Goal: Information Seeking & Learning: Find contact information

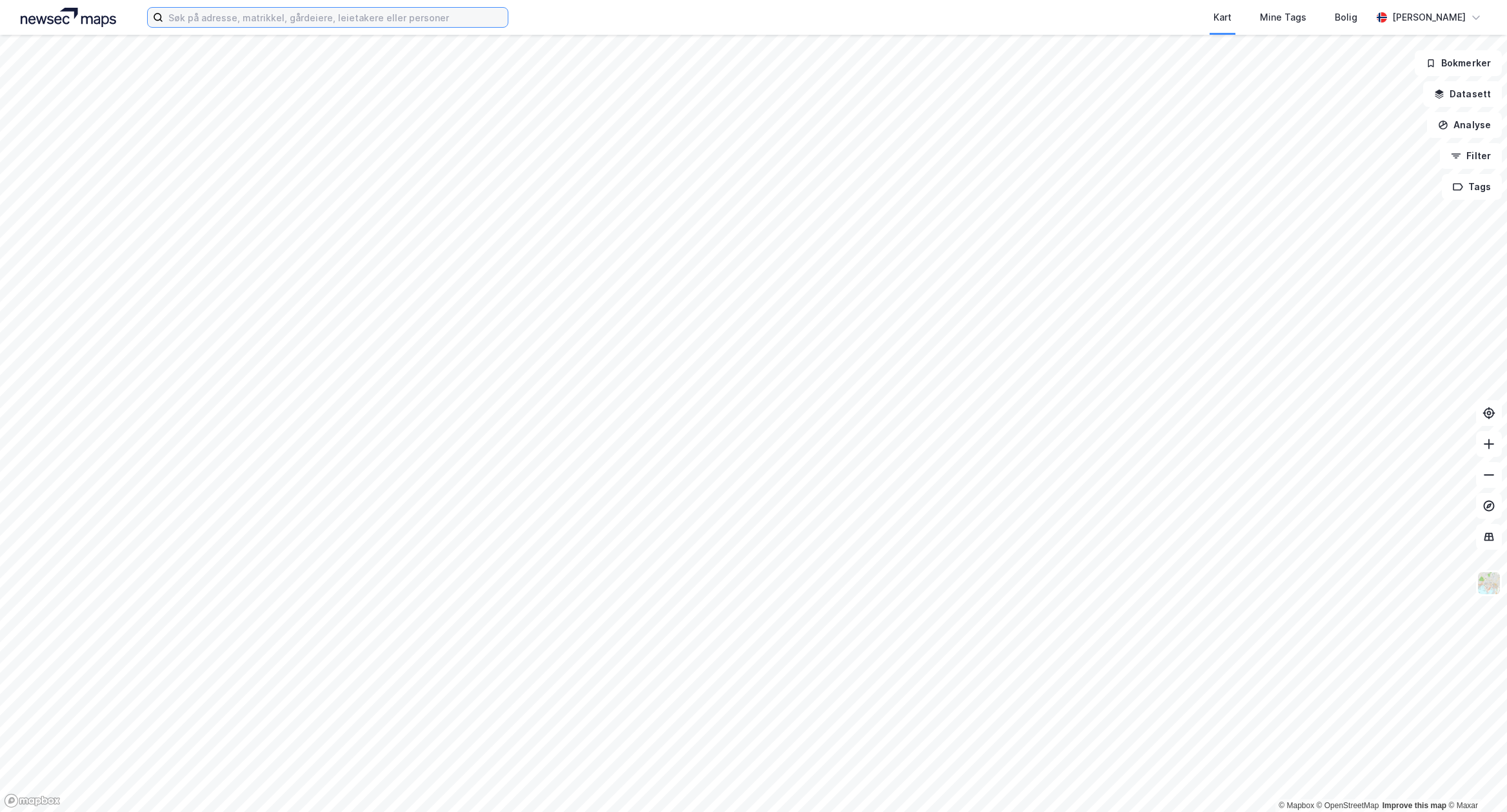
click at [315, 20] on input at bounding box center [335, 18] width 344 height 19
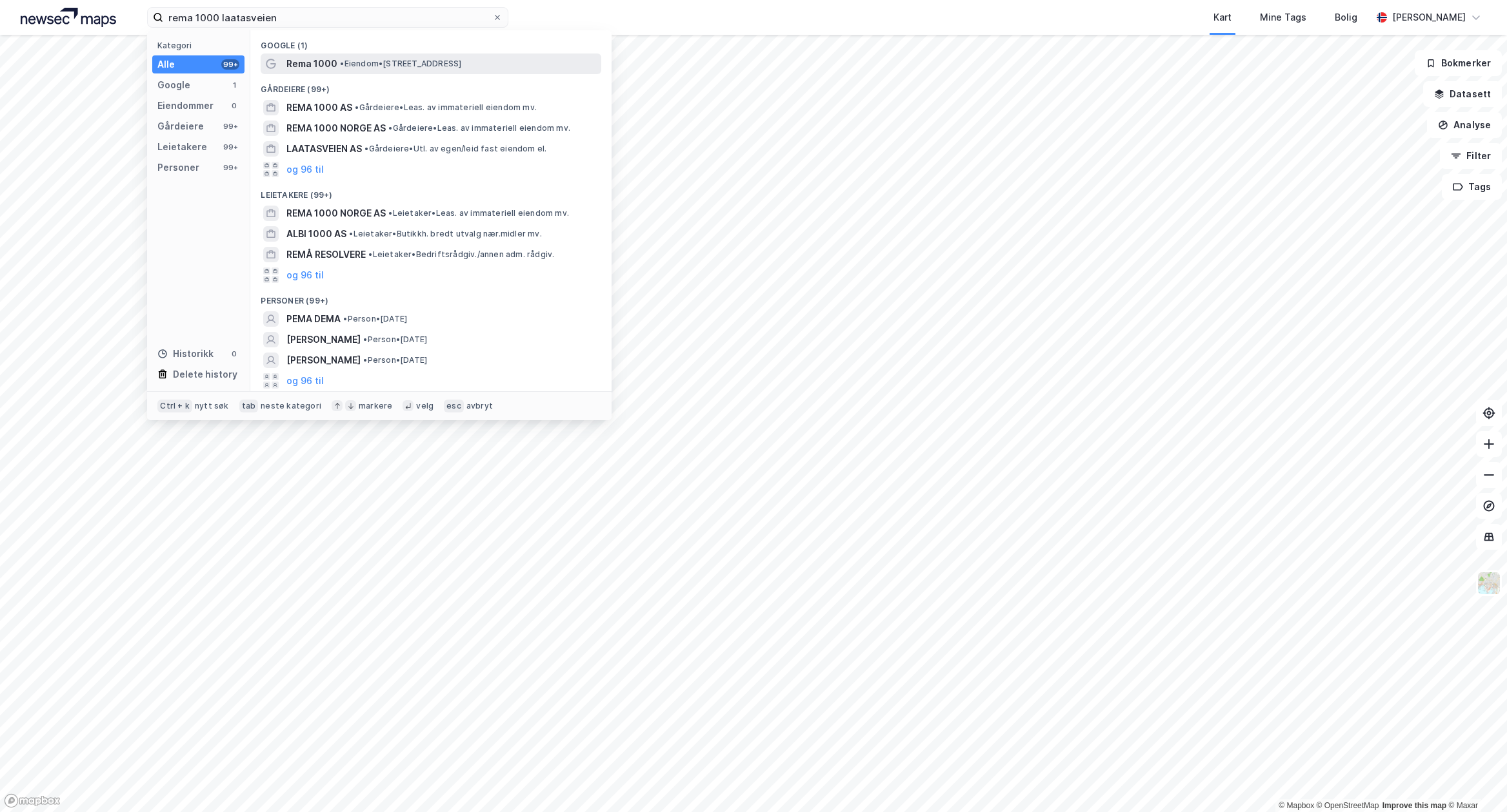
click at [368, 67] on span "• Eiendom • [STREET_ADDRESS]" at bounding box center [400, 63] width 121 height 11
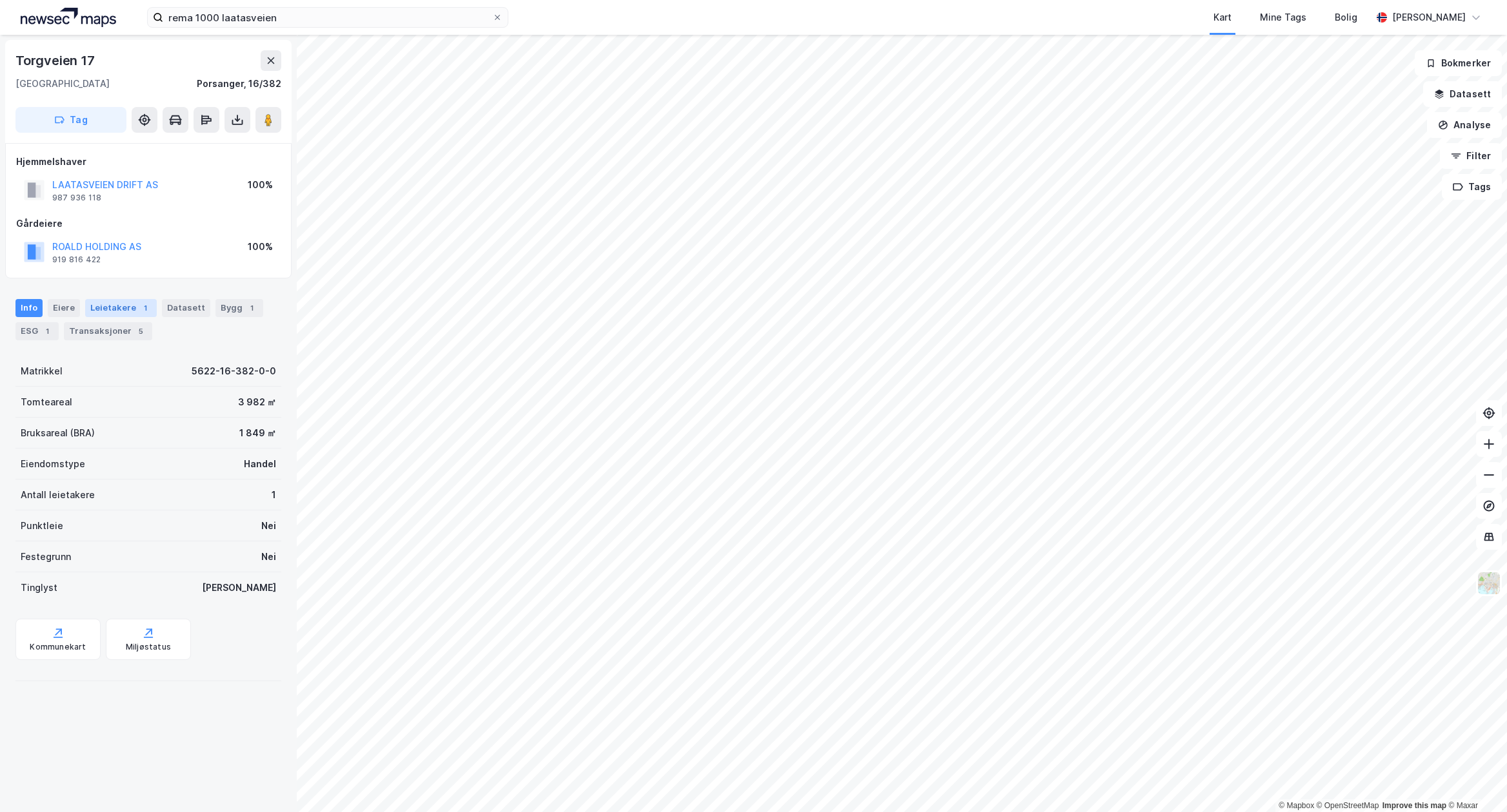
click at [99, 307] on div "Leietakere 1" at bounding box center [121, 308] width 71 height 18
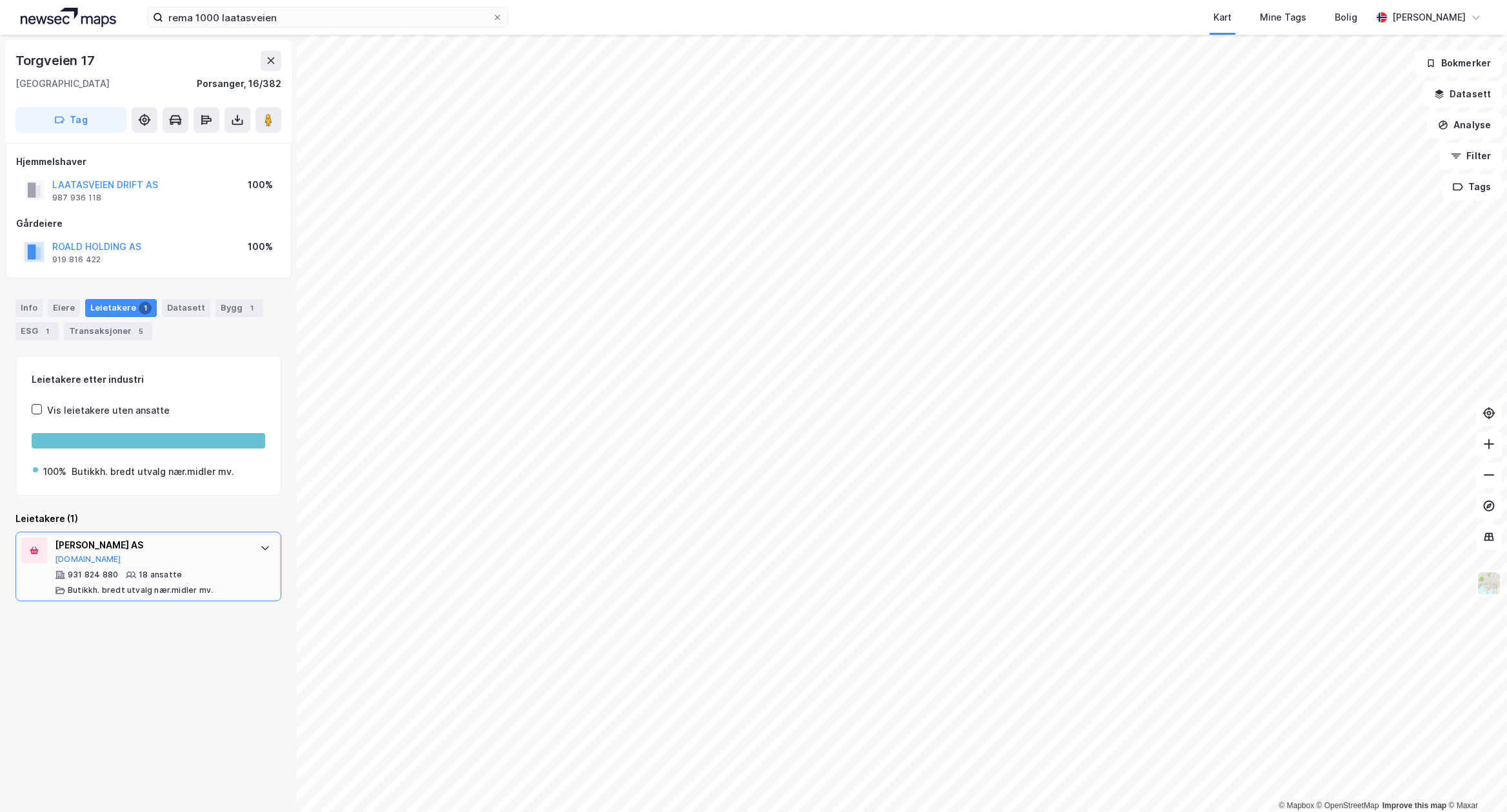
click at [158, 555] on div "[PERSON_NAME] AS [DOMAIN_NAME]" at bounding box center [151, 551] width 192 height 27
click at [67, 563] on button "[DOMAIN_NAME]" at bounding box center [88, 559] width 67 height 11
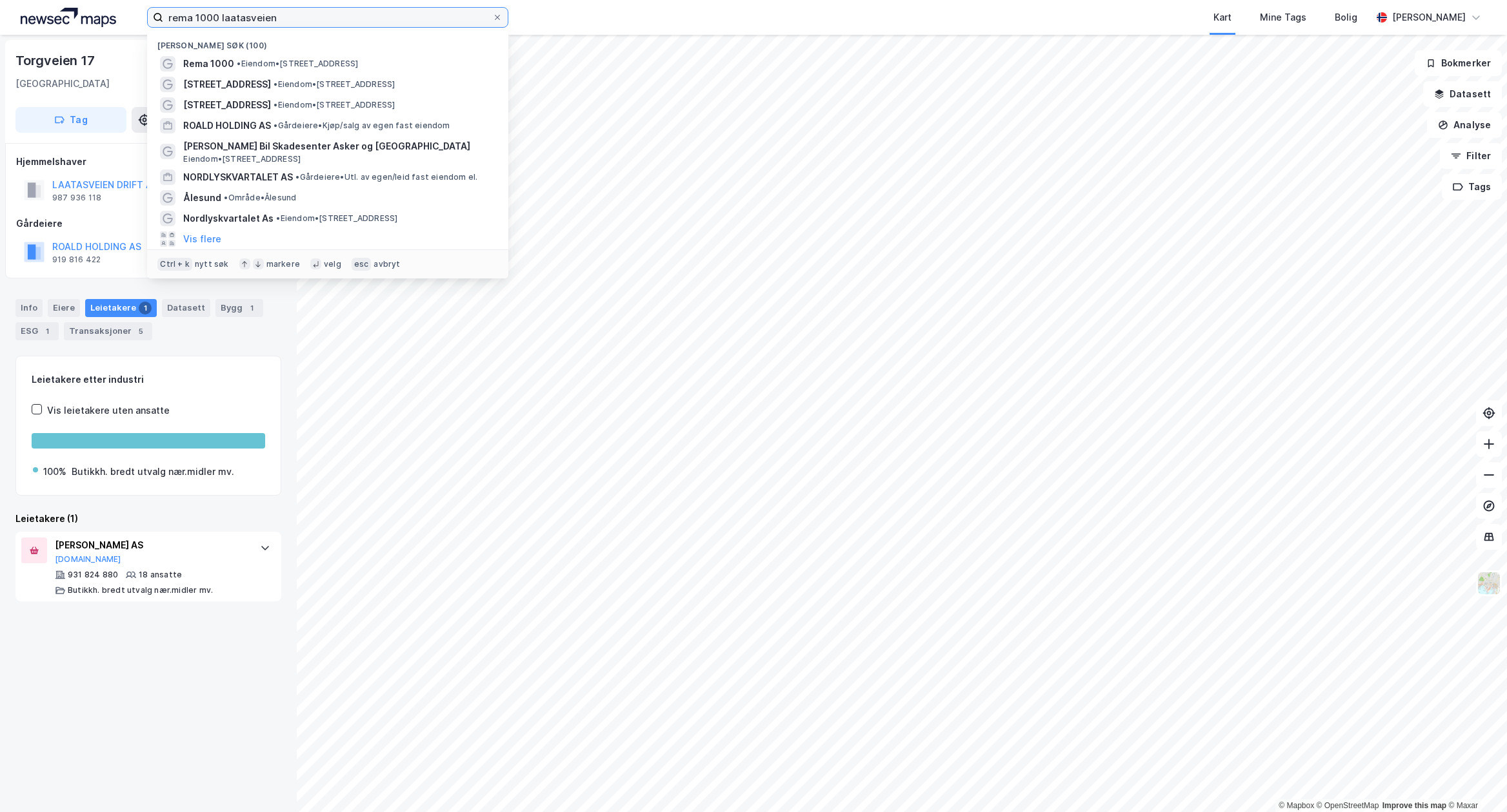
drag, startPoint x: 308, startPoint y: 19, endPoint x: 221, endPoint y: 32, distance: 88.0
click at [221, 28] on div "rema 1000 laatasveien Nylige søk (100) Rema 1000 • Eiendom • [STREET_ADDRESS] •…" at bounding box center [327, 17] width 361 height 20
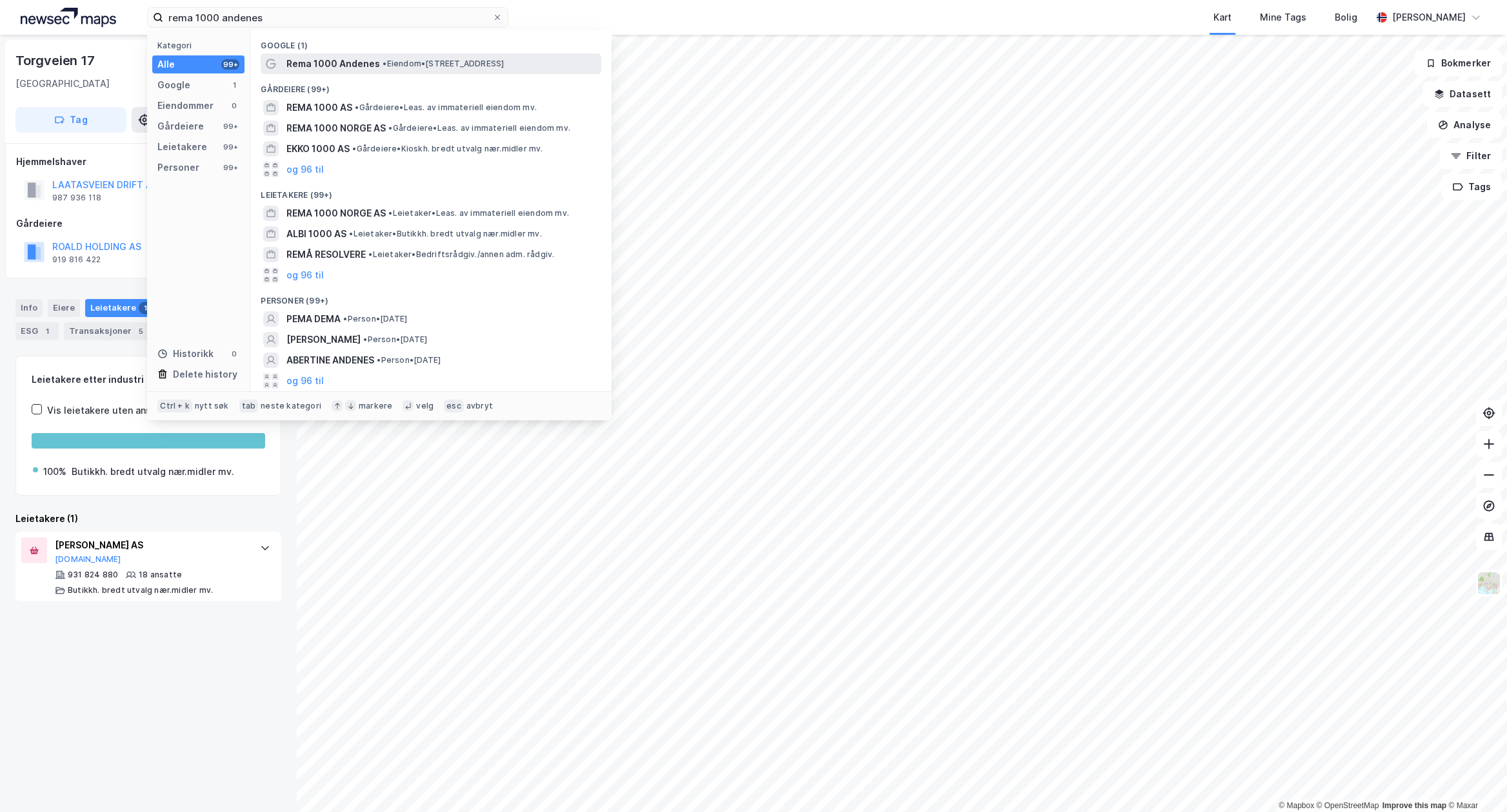
click at [286, 62] on span "Rema 1000 Andenes" at bounding box center [333, 63] width 93 height 15
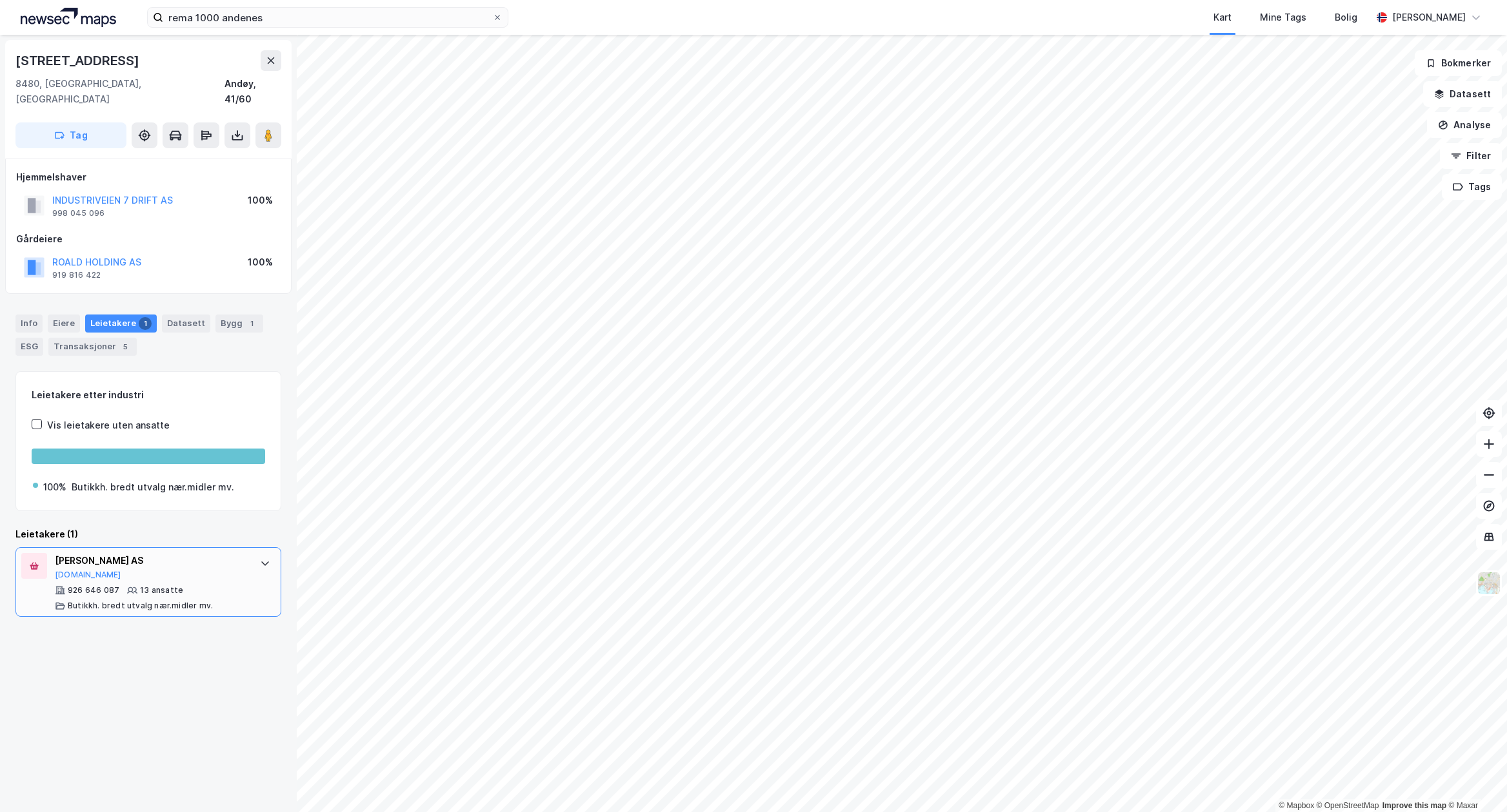
click at [192, 566] on div "[PERSON_NAME] AS [DOMAIN_NAME] 926 646 087 13 ansatte [PERSON_NAME]. bredt utva…" at bounding box center [151, 582] width 192 height 58
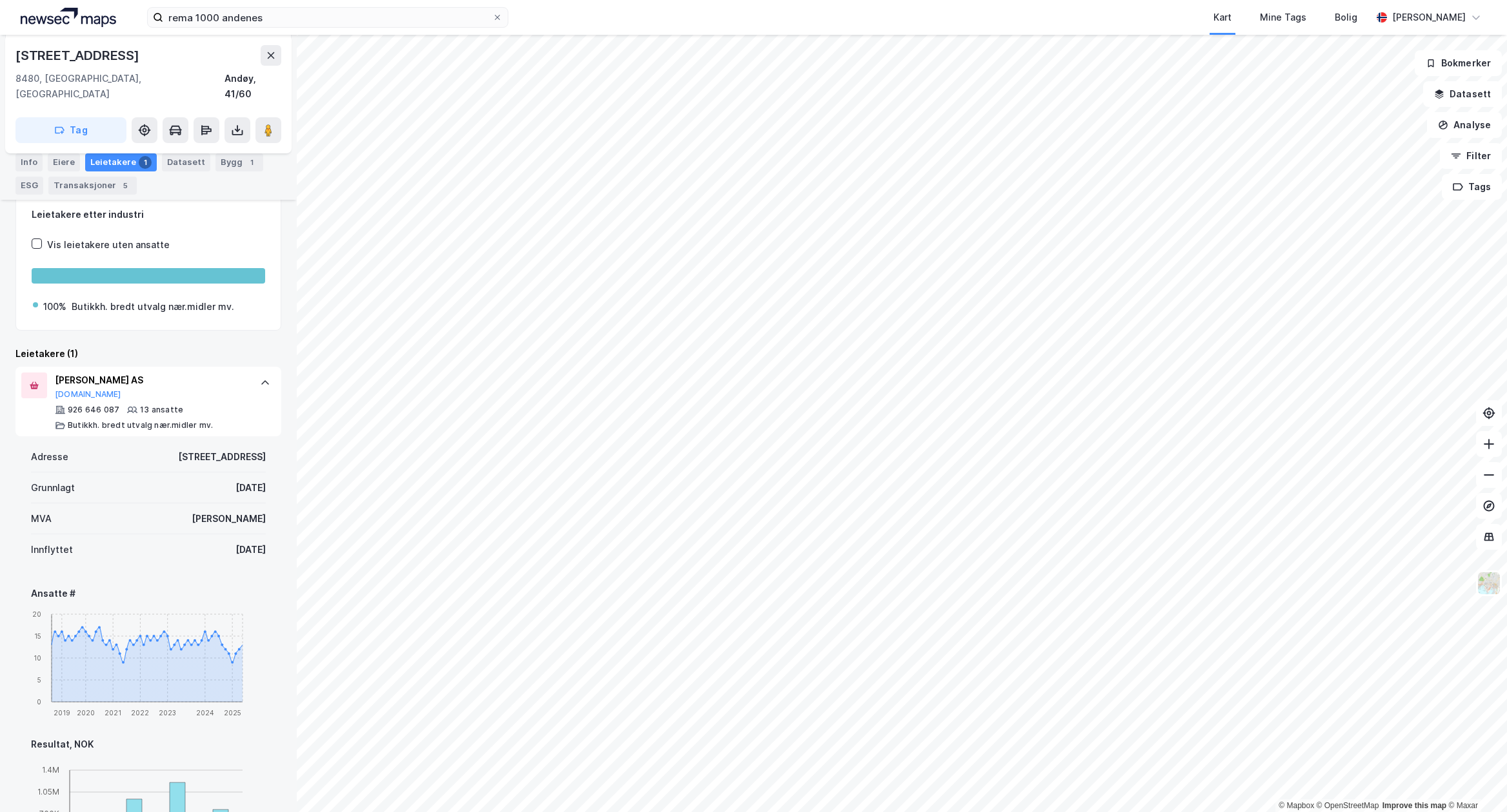
scroll to position [258, 0]
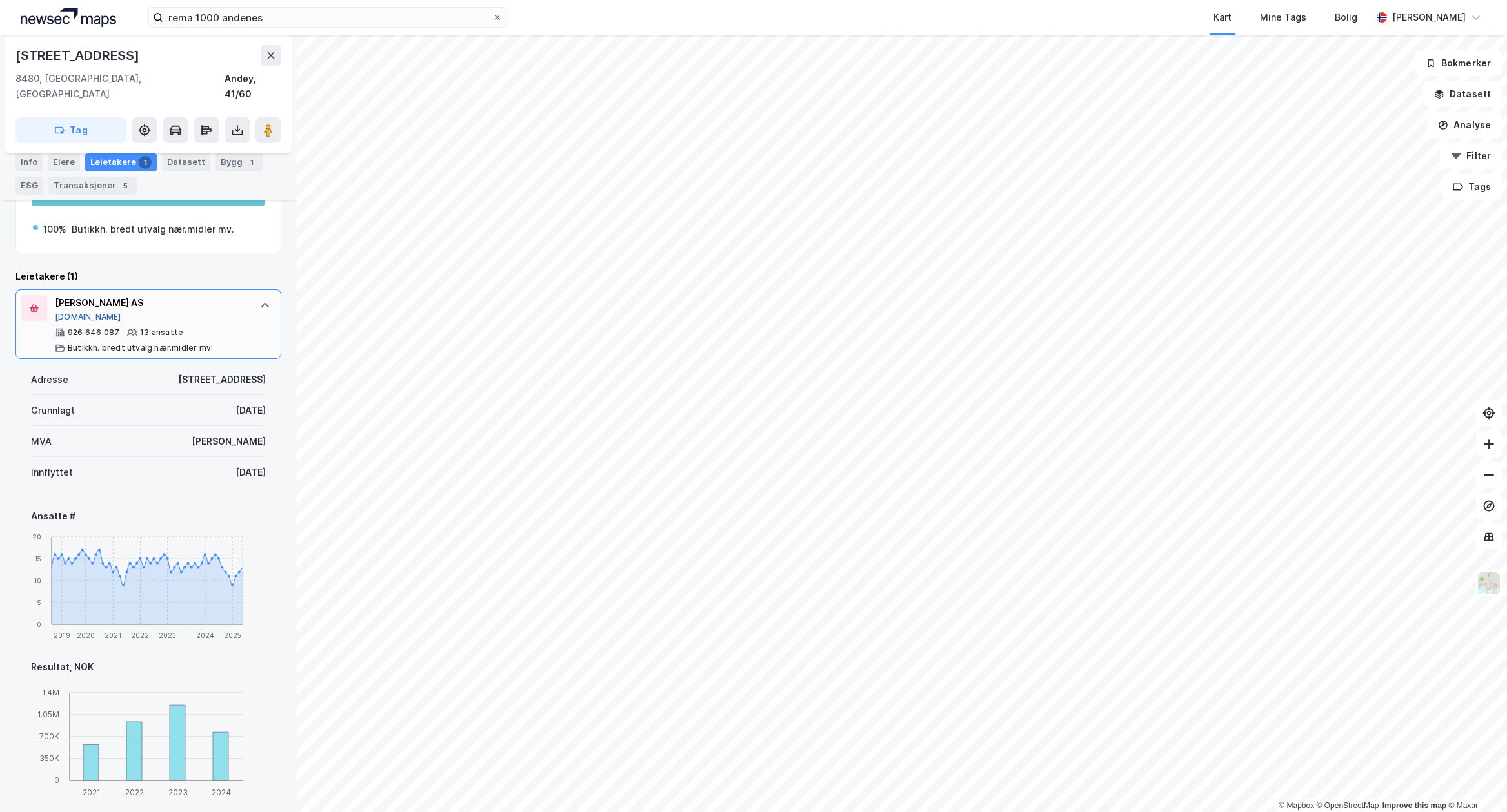
click at [76, 312] on button "[DOMAIN_NAME]" at bounding box center [88, 317] width 67 height 11
click at [342, 17] on input "rema 1000 andenes" at bounding box center [327, 18] width 329 height 19
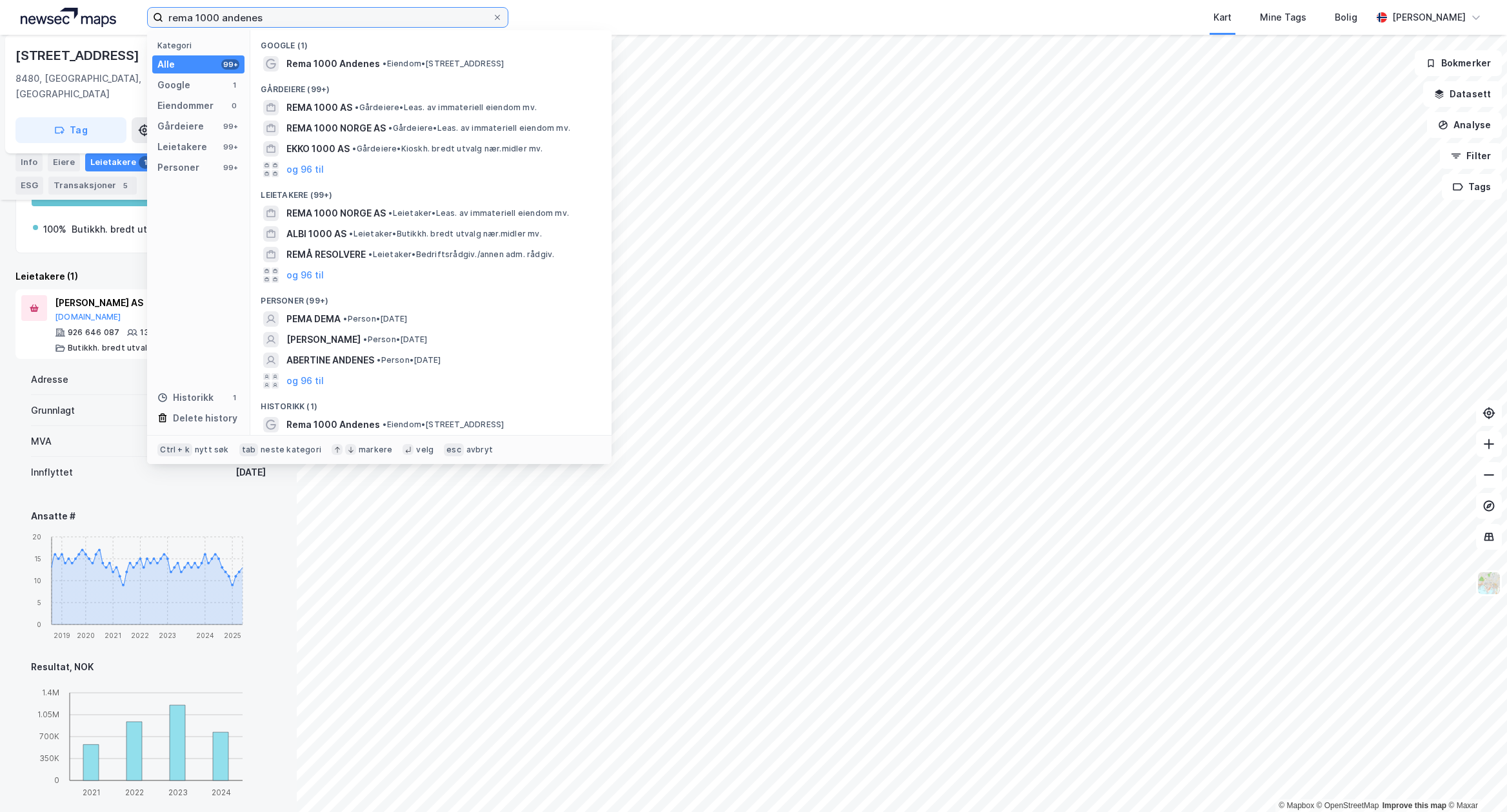
click at [342, 17] on input "rema 1000 andenes" at bounding box center [327, 18] width 329 height 19
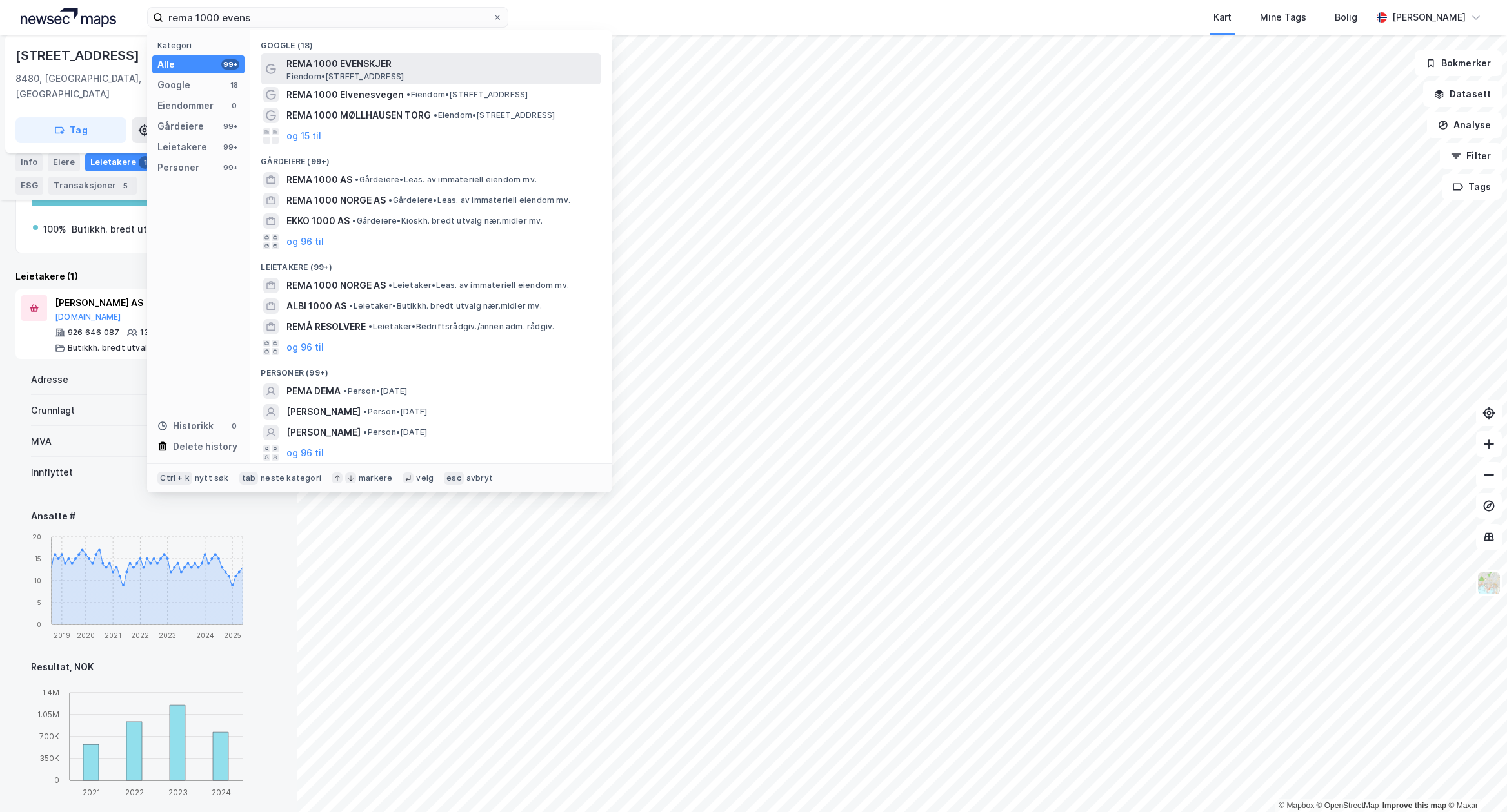
click at [377, 76] on span "Eiendom • [STREET_ADDRESS]" at bounding box center [345, 76] width 118 height 11
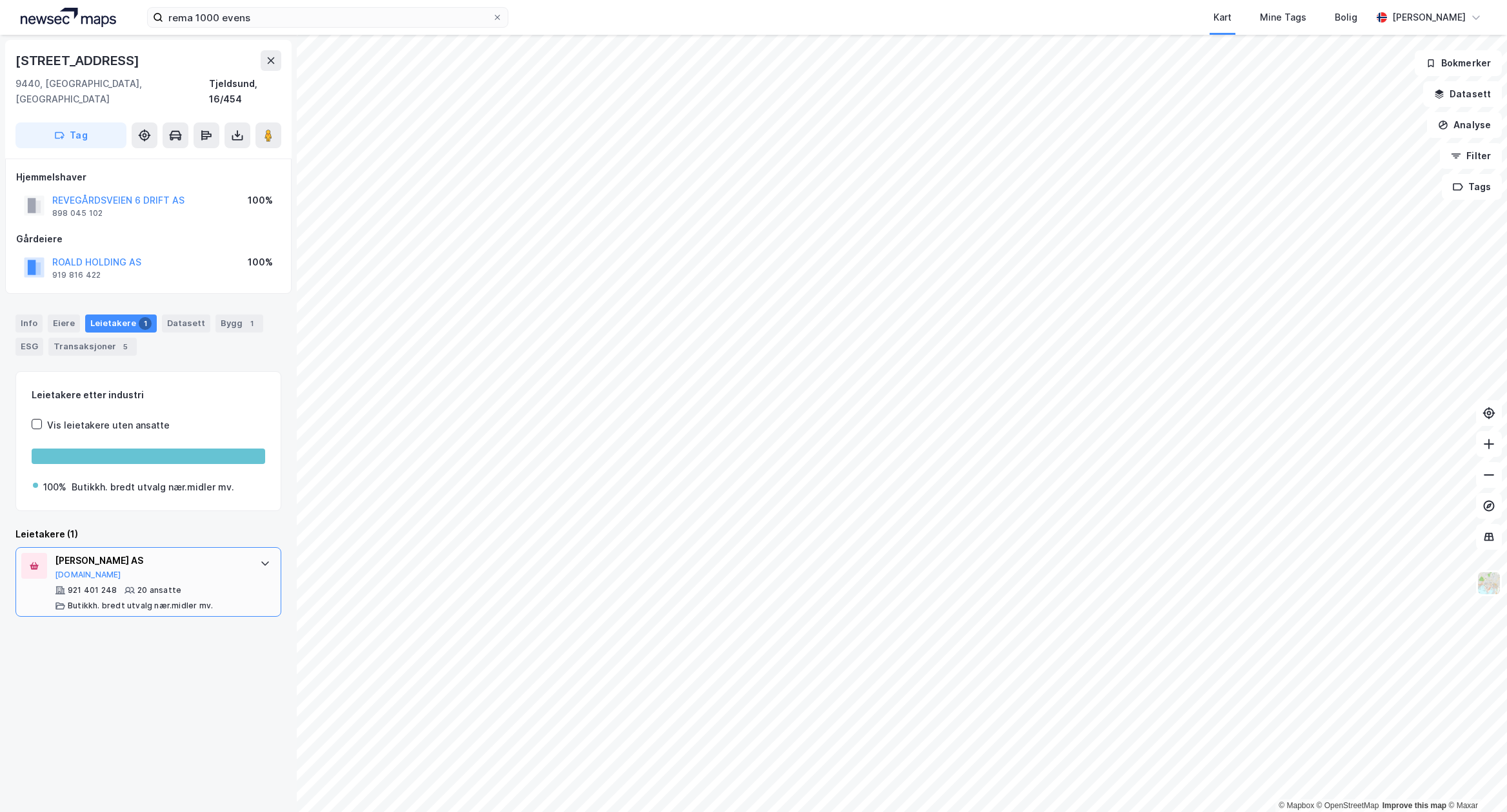
click at [194, 554] on div "[PERSON_NAME] AS [DOMAIN_NAME]" at bounding box center [151, 566] width 192 height 27
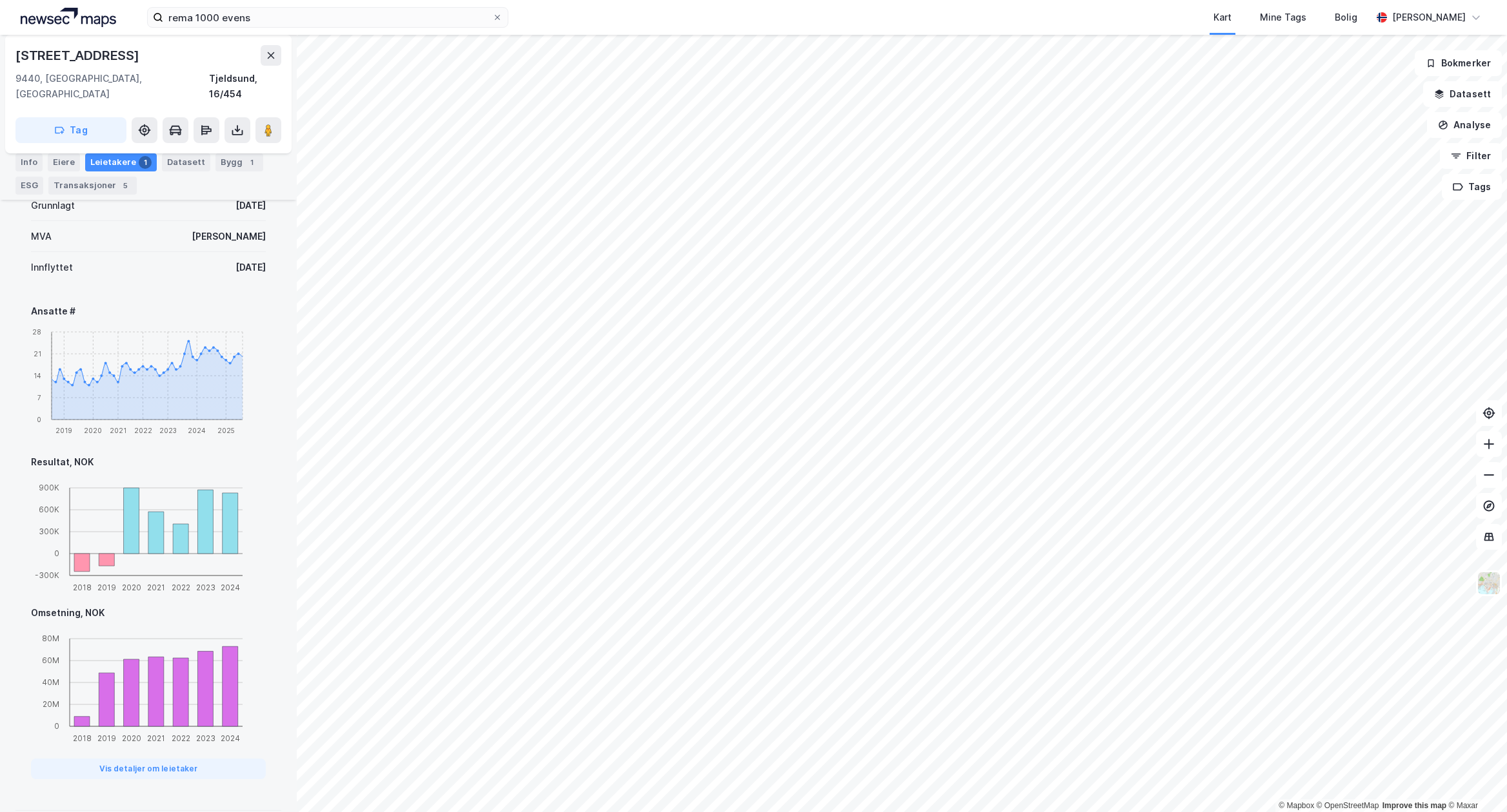
scroll to position [119, 0]
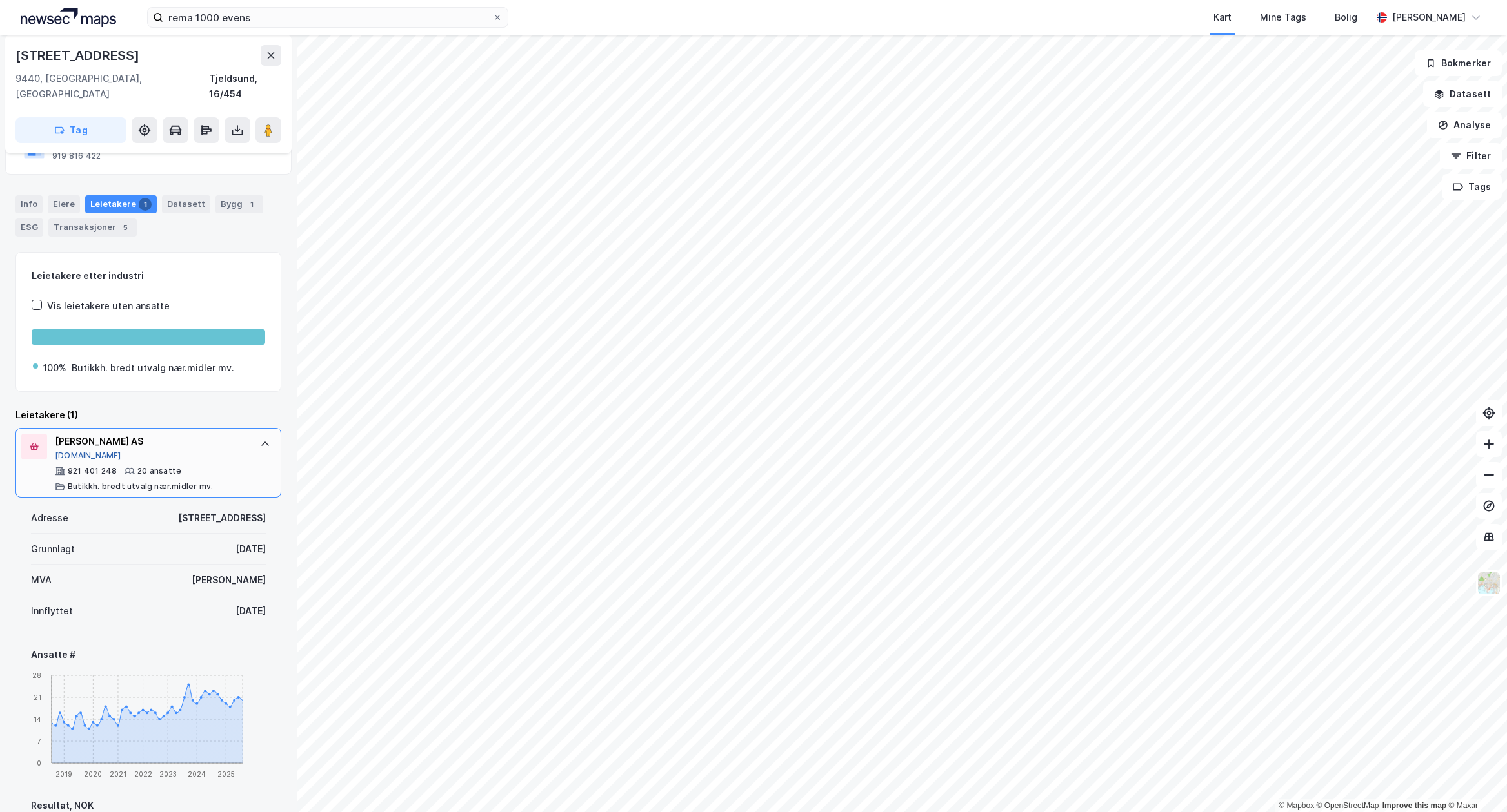
click at [70, 451] on button "[DOMAIN_NAME]" at bounding box center [88, 456] width 67 height 11
click at [347, 13] on input "rema 1000 evens" at bounding box center [327, 18] width 329 height 19
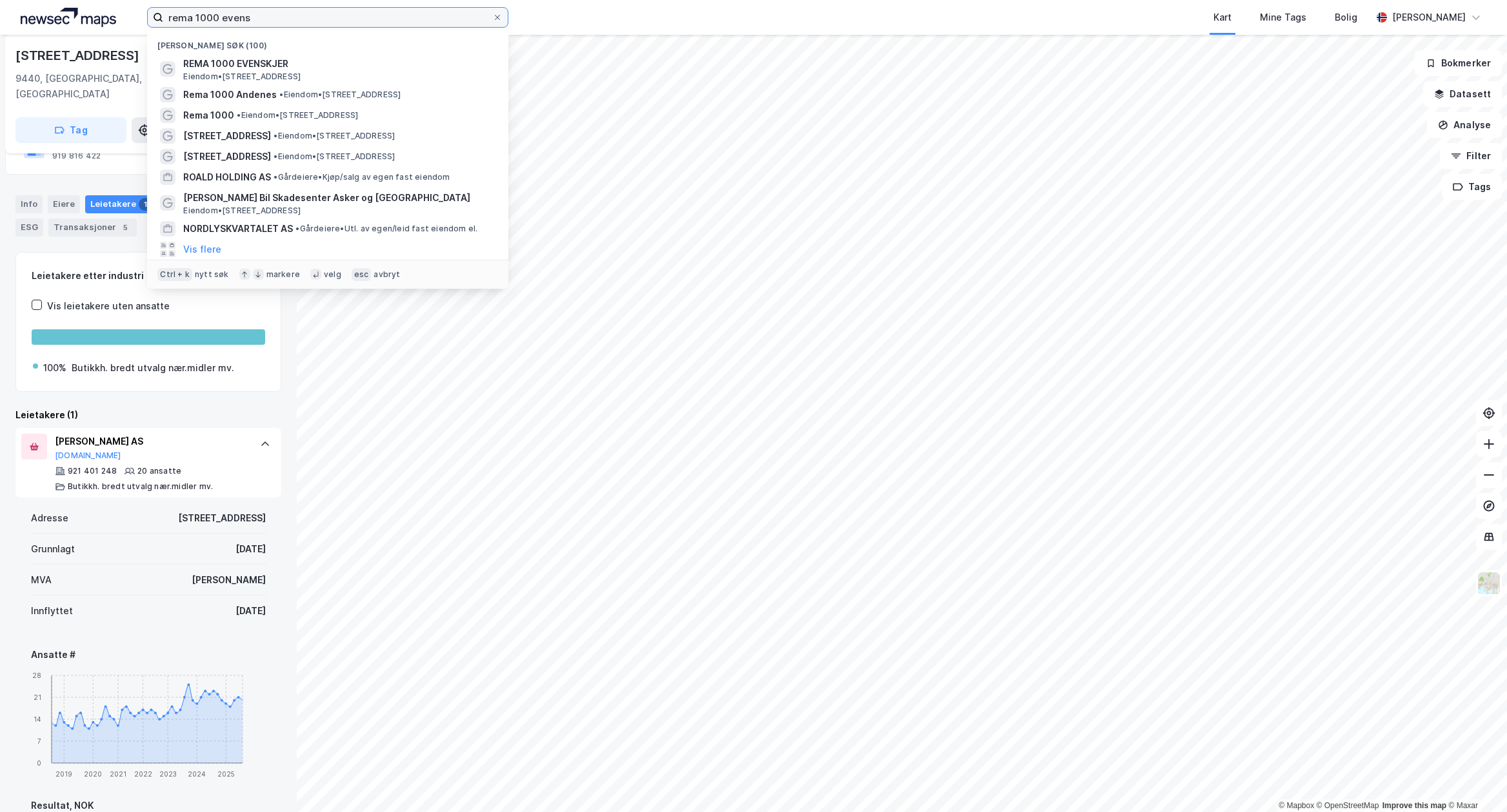
click at [347, 13] on input "rema 1000 evens" at bounding box center [327, 18] width 329 height 19
click at [344, 13] on input "rema 1000 evens" at bounding box center [327, 18] width 329 height 19
drag, startPoint x: 344, startPoint y: 13, endPoint x: 291, endPoint y: 22, distance: 53.8
click at [291, 22] on input "rema 1000 evens" at bounding box center [327, 18] width 329 height 19
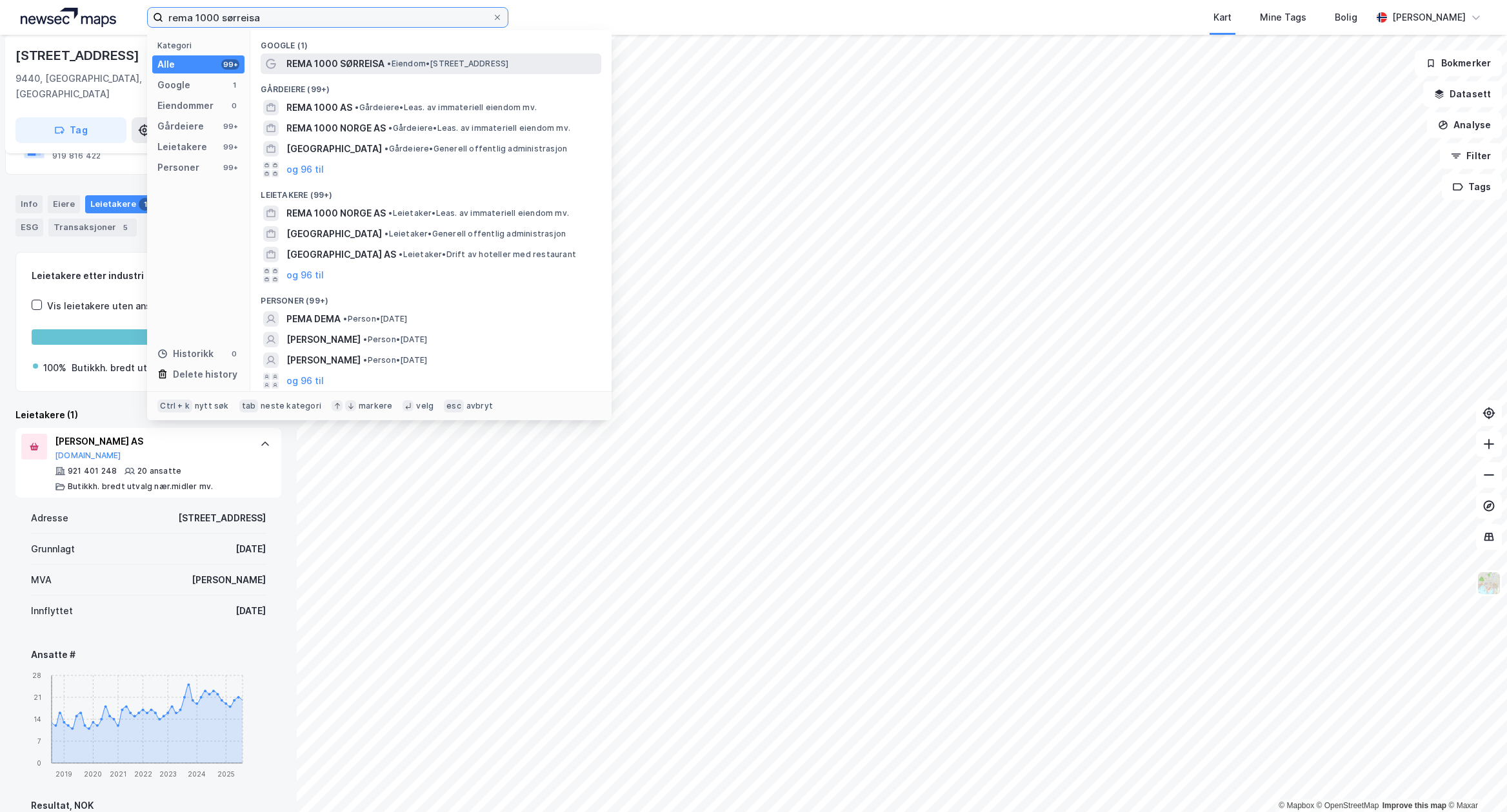
type input "rema 1000 sørreisa"
click at [351, 63] on span "REMA 1000 SØRREISA" at bounding box center [335, 63] width 98 height 15
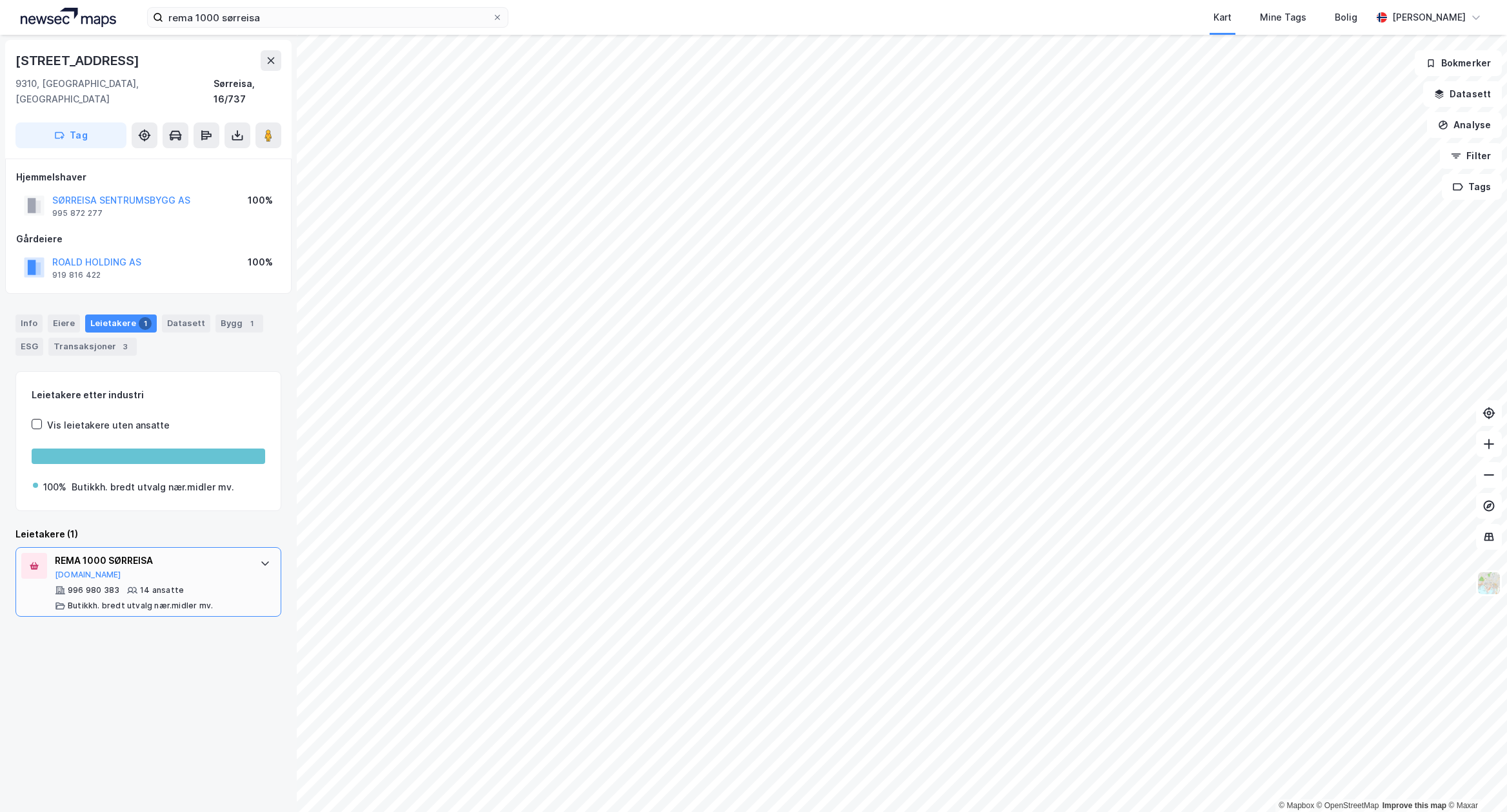
click at [178, 553] on div "REMA 1000 SØRREISA" at bounding box center [151, 561] width 192 height 15
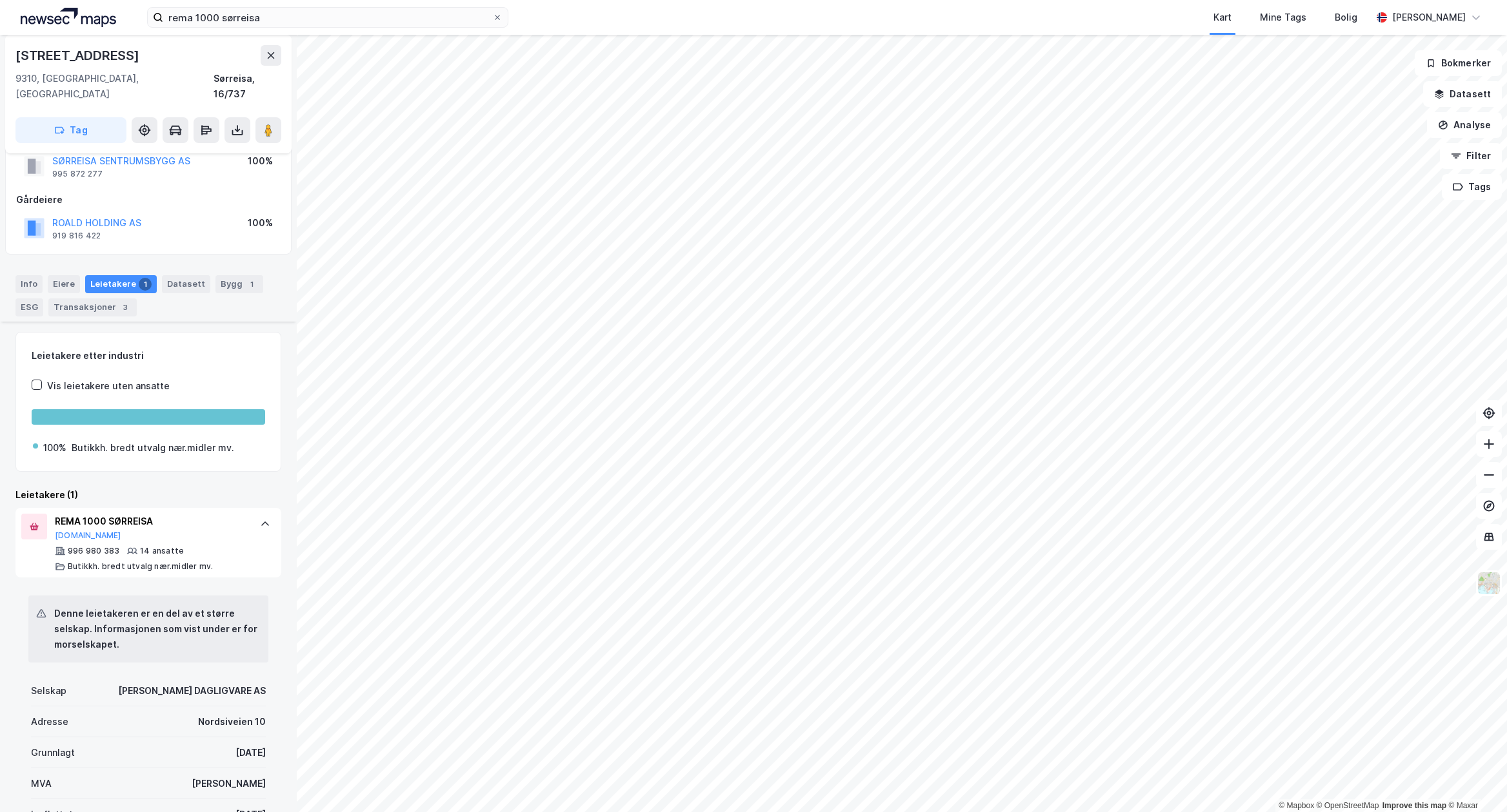
scroll to position [32, 0]
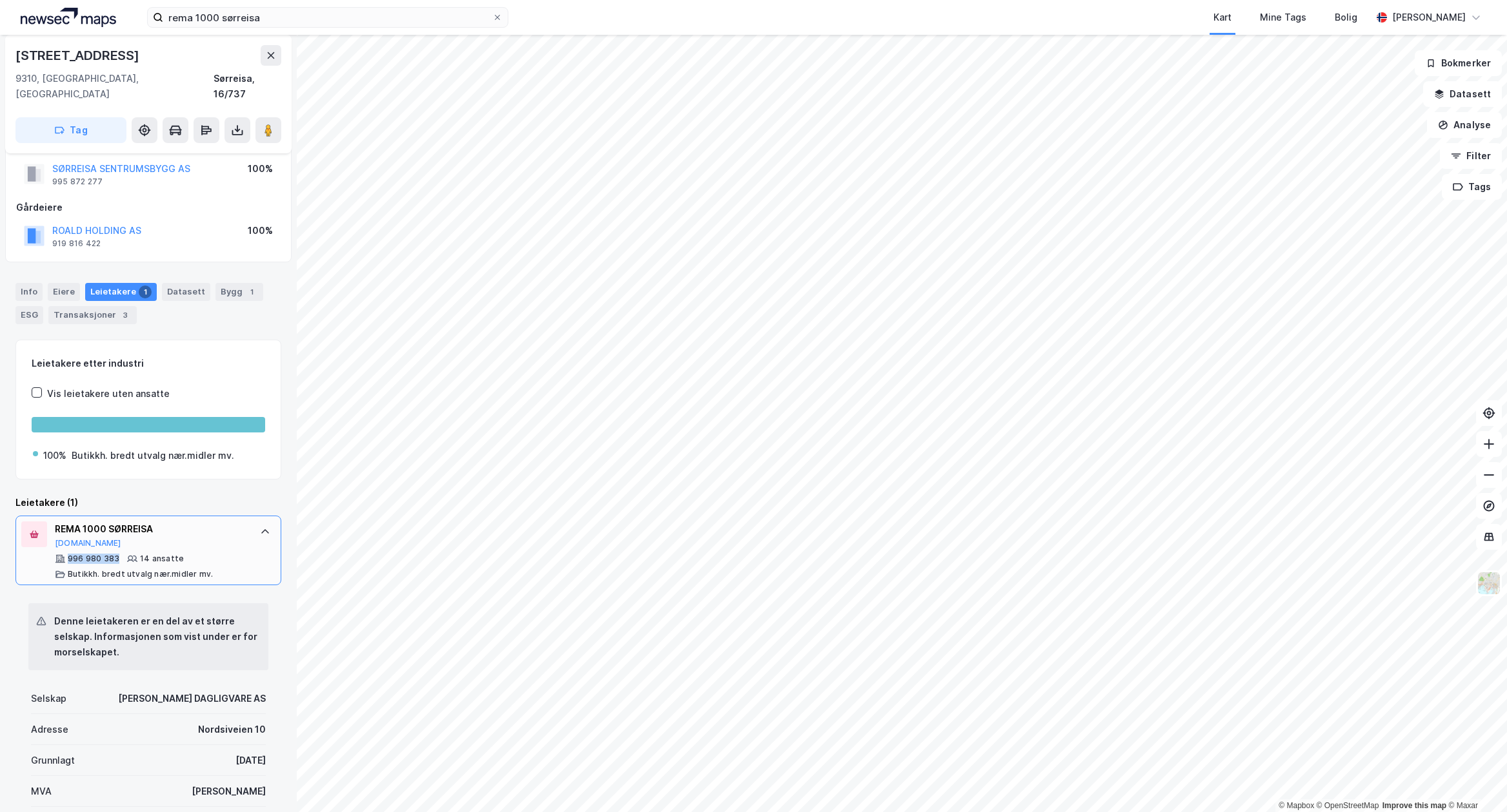
drag, startPoint x: 120, startPoint y: 544, endPoint x: 66, endPoint y: 548, distance: 54.1
click at [66, 554] on div "996 980 383 14 ansatte Butikkh. bredt utvalg nær.midler mv." at bounding box center [151, 567] width 192 height 26
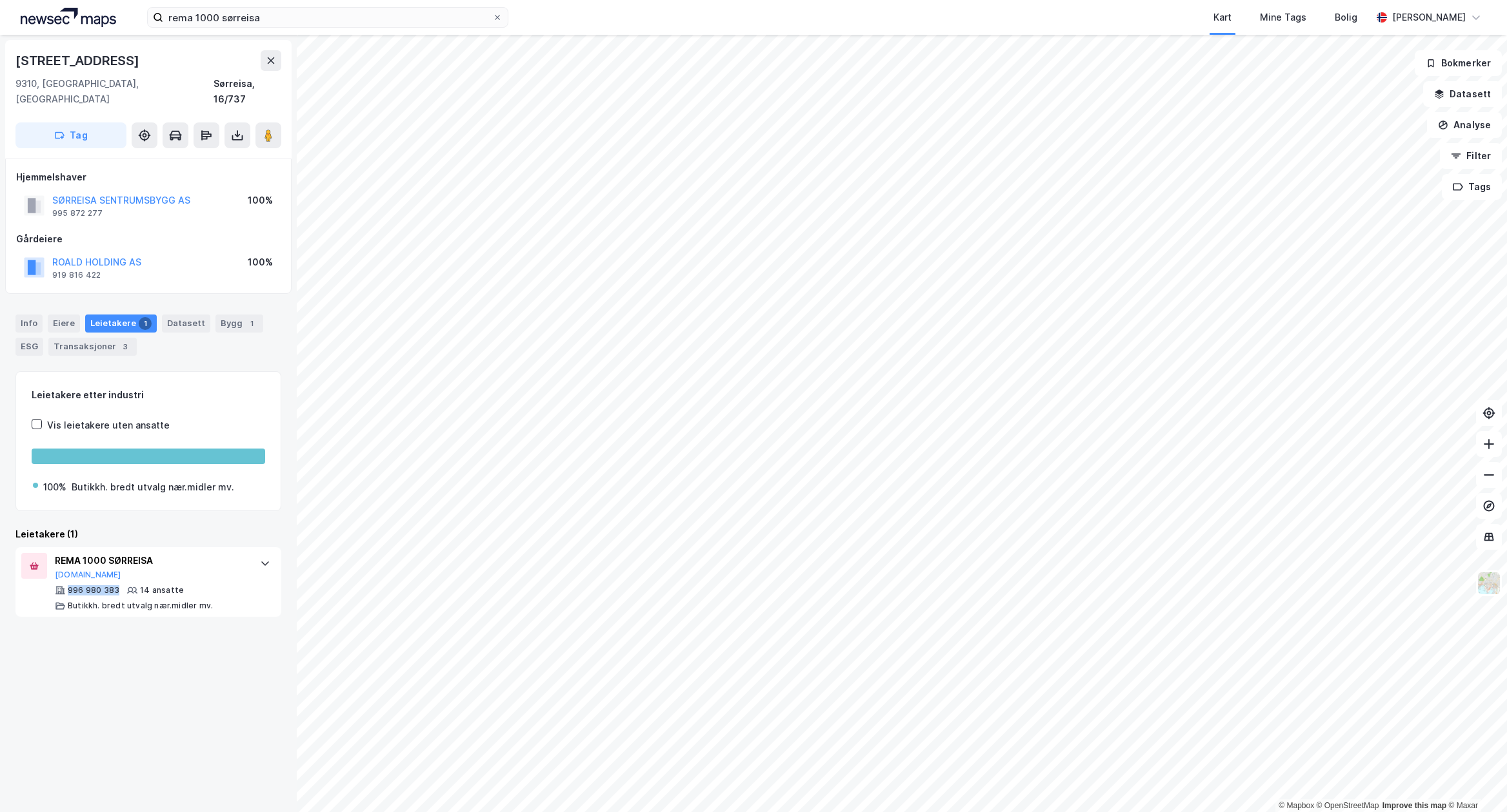
scroll to position [0, 0]
copy div "996 980 383"
click at [138, 553] on div "REMA 1000 SØRREISA" at bounding box center [151, 561] width 192 height 15
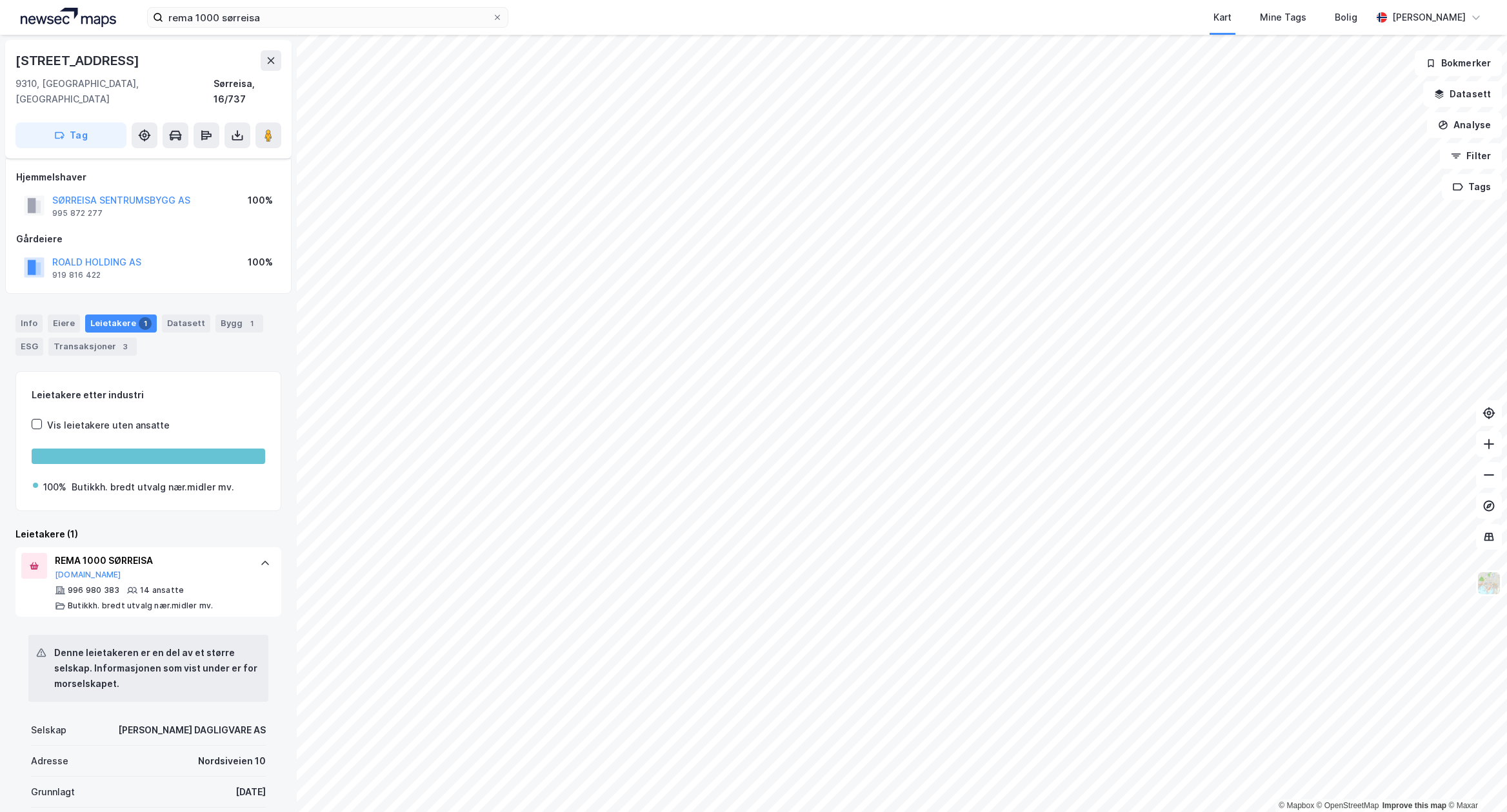
scroll to position [86, 0]
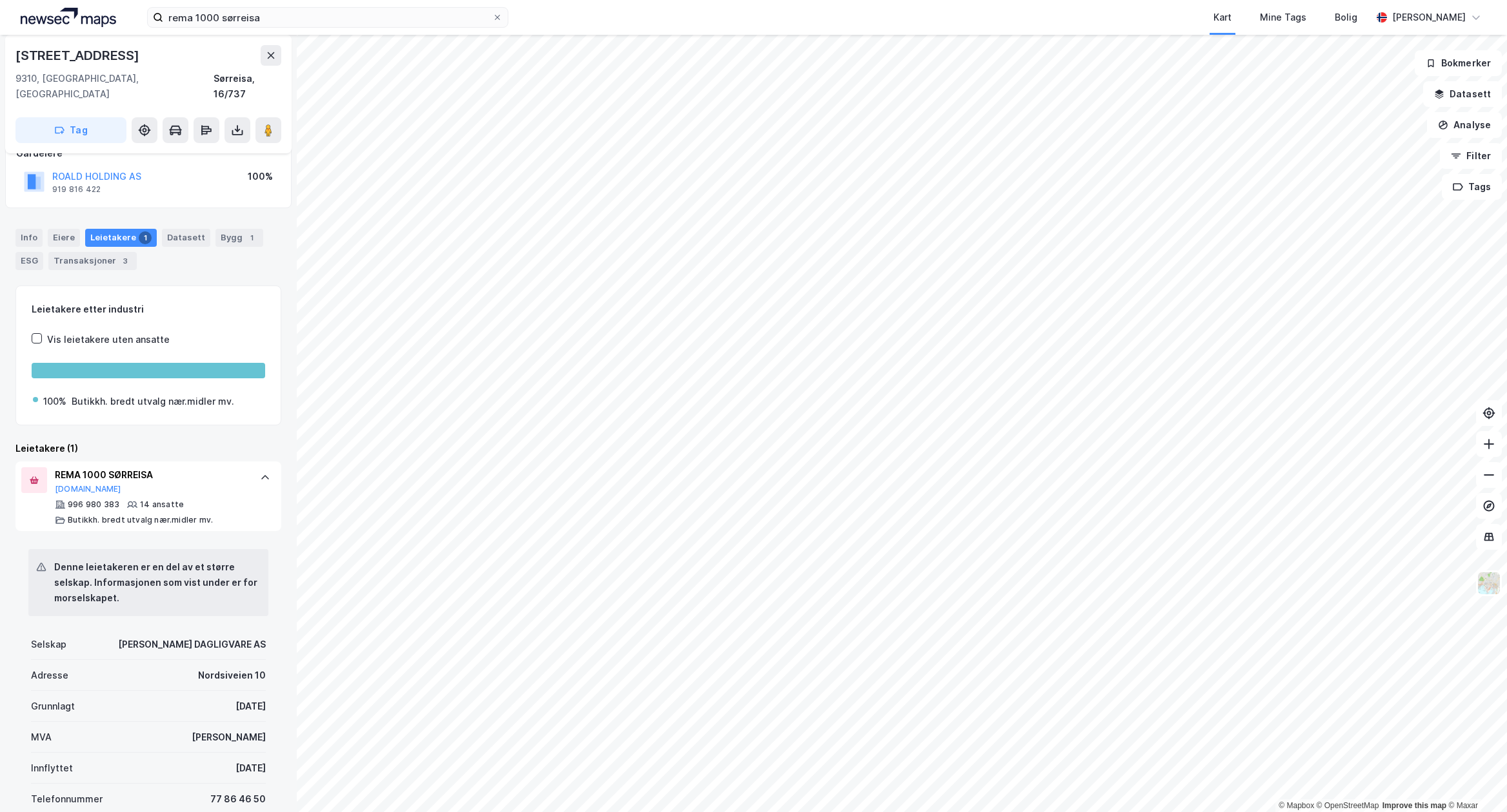
drag, startPoint x: 88, startPoint y: 633, endPoint x: 259, endPoint y: 652, distance: 172.1
copy div "[PERSON_NAME] DAGLIGVARE AS"
